Goal: Navigation & Orientation: Find specific page/section

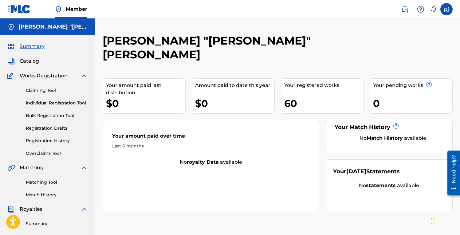
click at [36, 61] on span "Catalog" at bounding box center [29, 60] width 19 height 7
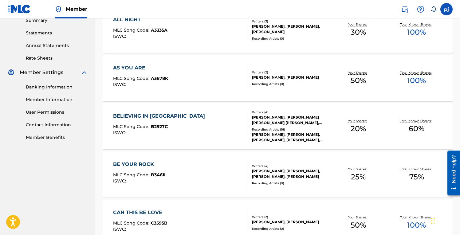
scroll to position [204, 0]
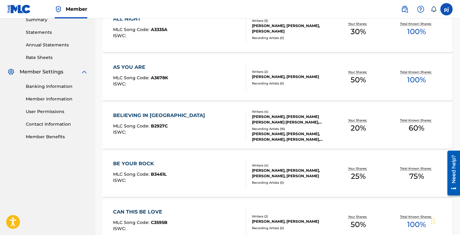
click at [149, 131] on div "ISWC :" at bounding box center [160, 132] width 95 height 5
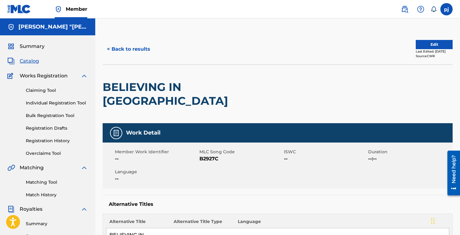
click at [125, 48] on button "< Back to results" at bounding box center [129, 49] width 52 height 15
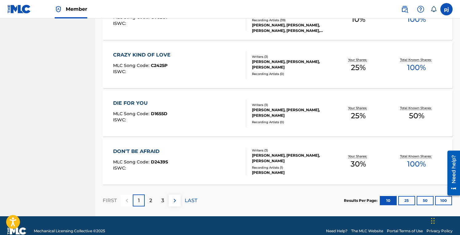
scroll to position [469, 0]
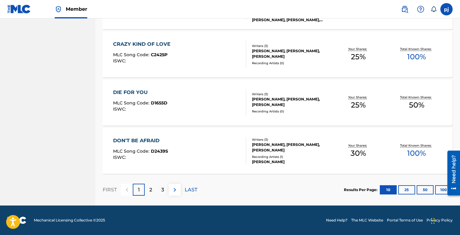
click at [441, 189] on button "100" at bounding box center [443, 189] width 17 height 9
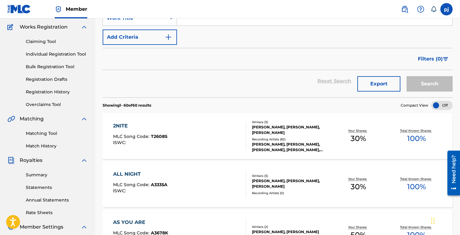
scroll to position [48, 0]
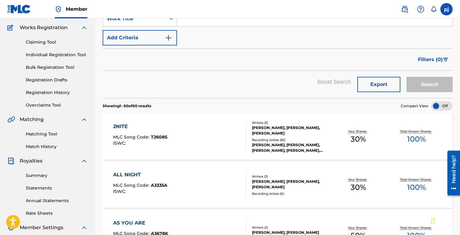
click at [144, 123] on div "2NITE MLC Song Code : T2608S ISWC : Writers ( 3 ) [PERSON_NAME], [PERSON_NAME],…" at bounding box center [278, 137] width 350 height 46
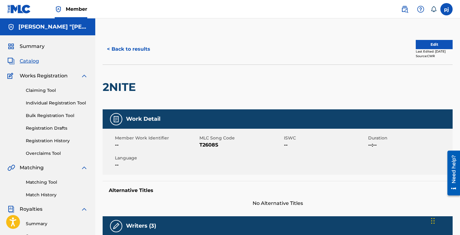
click at [146, 48] on button "< Back to results" at bounding box center [129, 49] width 52 height 15
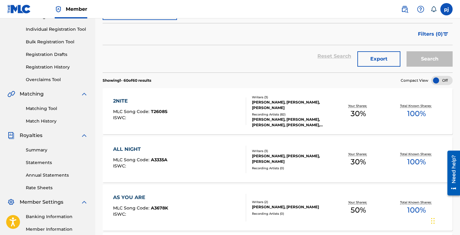
scroll to position [77, 0]
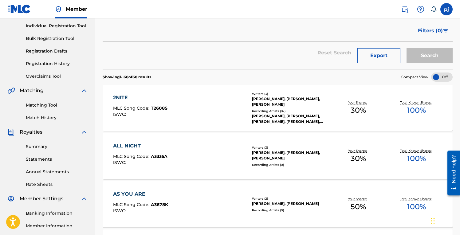
click at [134, 144] on div "ALL NIGHT" at bounding box center [140, 145] width 54 height 7
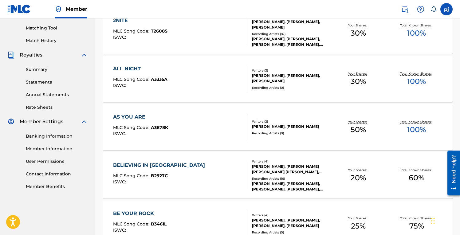
scroll to position [154, 0]
click at [216, 127] on div "AS YOU ARE MLC Song Code : A3678K ISWC :" at bounding box center [179, 128] width 133 height 28
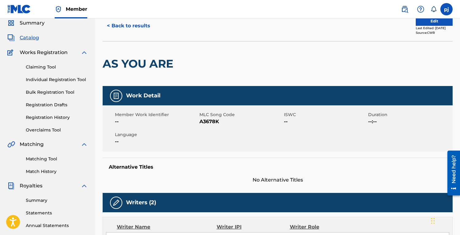
scroll to position [21, 0]
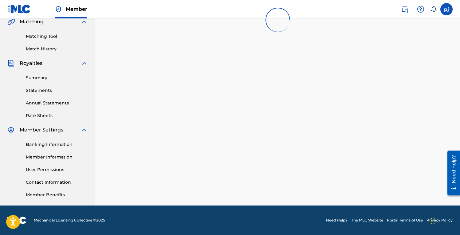
scroll to position [154, 0]
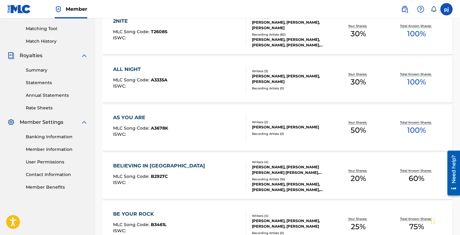
click at [155, 167] on div "BELIEVING IN [GEOGRAPHIC_DATA]" at bounding box center [160, 165] width 95 height 7
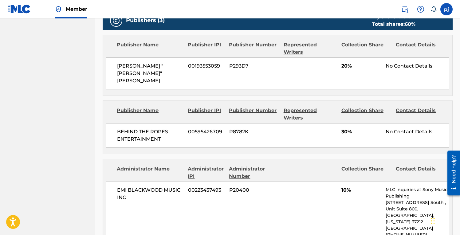
scroll to position [348, 0]
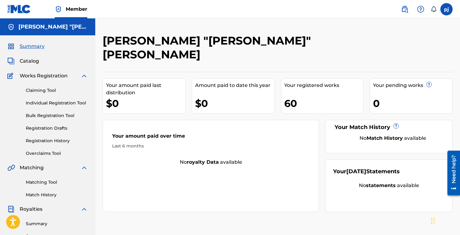
click at [303, 97] on div "60" at bounding box center [323, 104] width 79 height 14
click at [304, 82] on div "Your registered works" at bounding box center [323, 85] width 79 height 7
click at [289, 97] on div "60" at bounding box center [323, 104] width 79 height 14
click at [23, 58] on span "Catalog" at bounding box center [29, 60] width 19 height 7
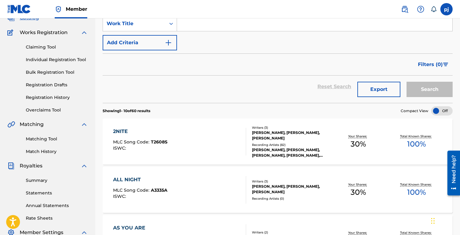
scroll to position [45, 0]
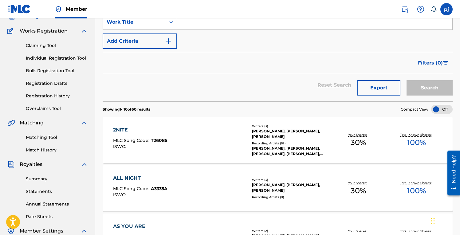
click at [125, 133] on div "2NITE" at bounding box center [140, 129] width 54 height 7
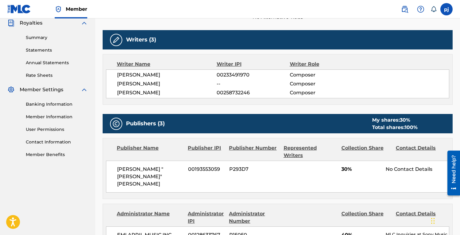
scroll to position [176, 0]
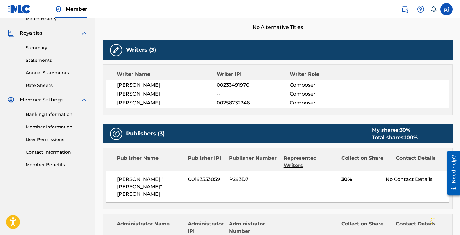
click at [47, 128] on link "Member Information" at bounding box center [57, 127] width 62 height 6
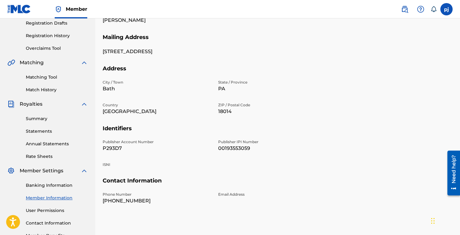
scroll to position [107, 0]
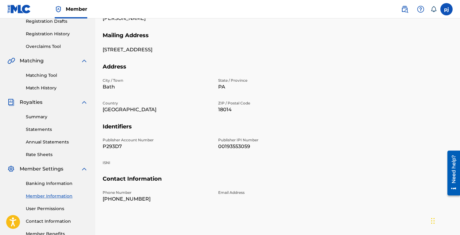
click at [45, 118] on link "Summary" at bounding box center [57, 117] width 62 height 6
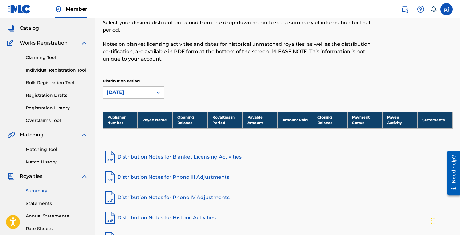
scroll to position [38, 0]
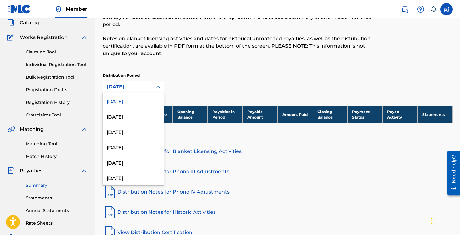
click at [159, 86] on icon at bounding box center [158, 87] width 6 height 6
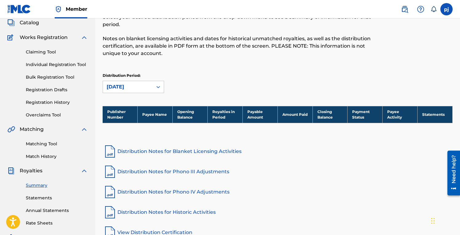
click at [159, 86] on icon at bounding box center [158, 87] width 6 height 6
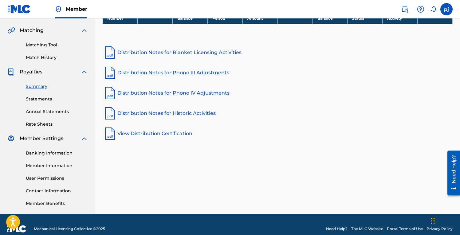
scroll to position [146, 0]
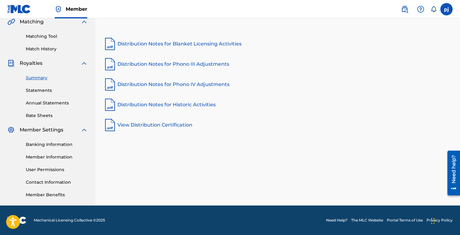
click at [49, 92] on link "Statements" at bounding box center [57, 90] width 62 height 6
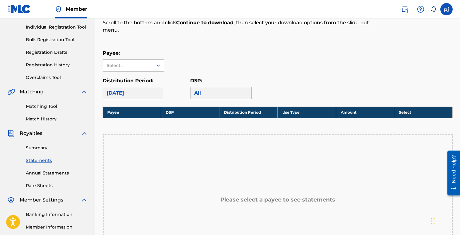
scroll to position [75, 0]
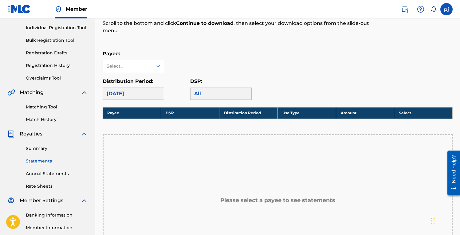
click at [48, 106] on link "Matching Tool" at bounding box center [57, 107] width 62 height 6
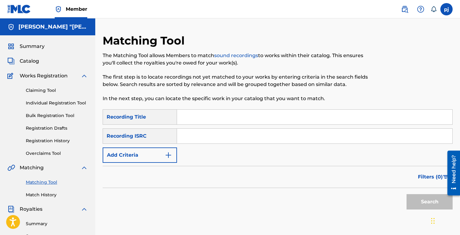
click at [44, 139] on link "Registration History" at bounding box center [57, 141] width 62 height 6
